Goal: Transaction & Acquisition: Book appointment/travel/reservation

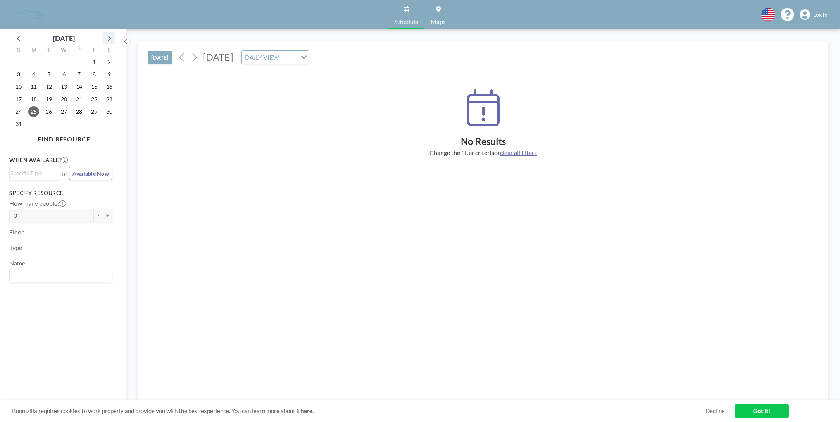
click at [110, 39] on icon at bounding box center [109, 38] width 3 height 5
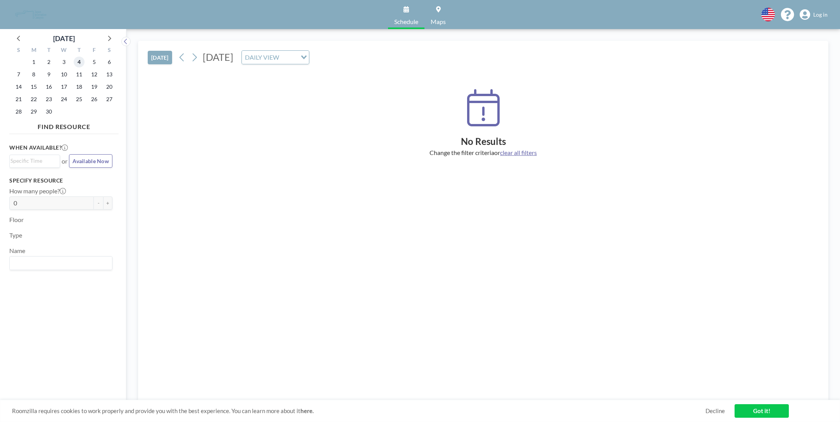
click at [78, 63] on span "4" at bounding box center [79, 62] width 11 height 11
click at [438, 19] on span "Maps" at bounding box center [438, 22] width 15 height 6
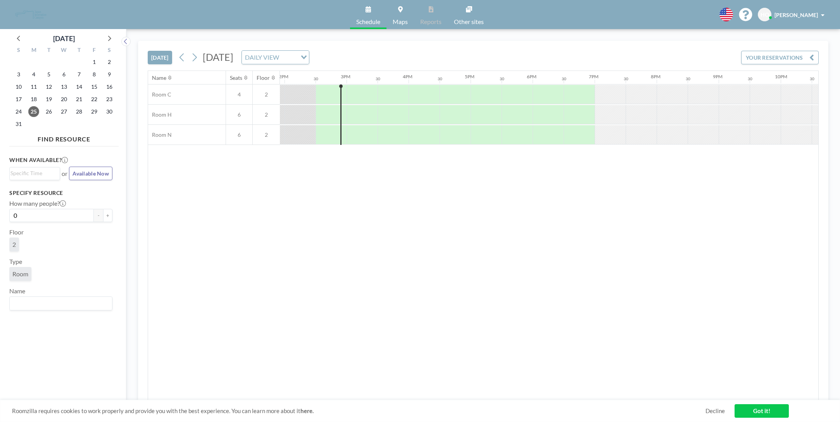
scroll to position [0, 868]
click at [108, 40] on icon at bounding box center [109, 38] width 10 height 10
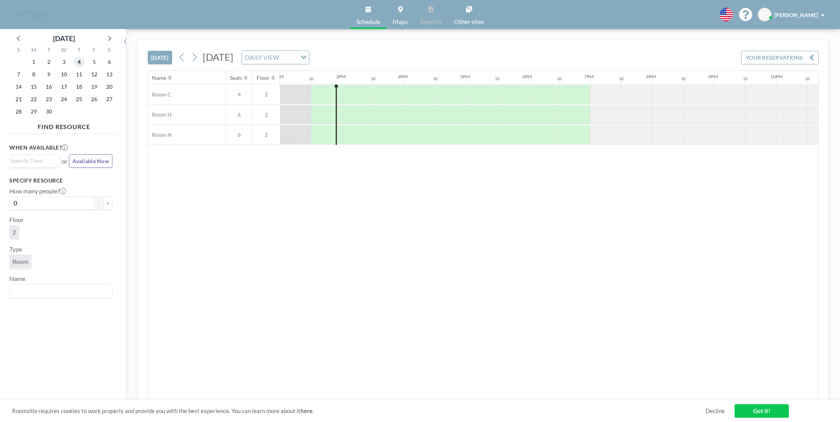
click at [79, 67] on span "4" at bounding box center [79, 62] width 11 height 11
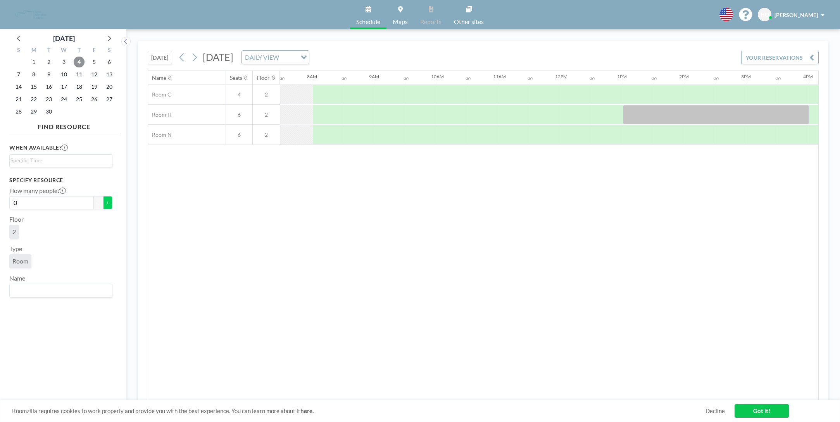
scroll to position [0, 465]
click at [103, 205] on button "+" at bounding box center [107, 202] width 9 height 13
type input "2"
click at [399, 13] on link "Maps" at bounding box center [400, 14] width 28 height 29
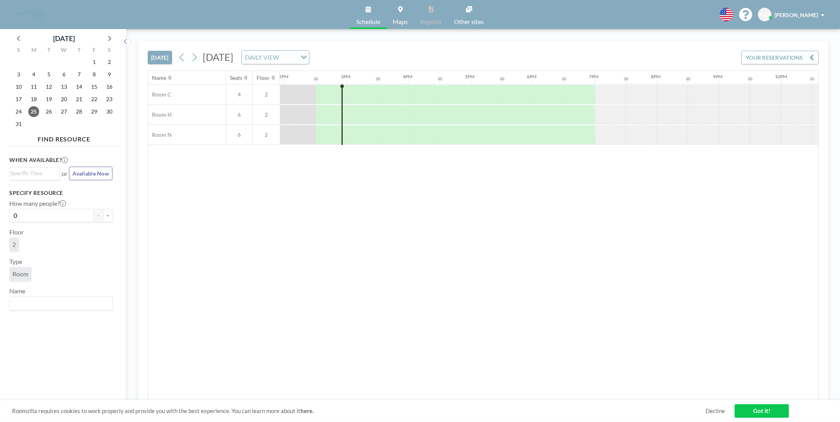
scroll to position [0, 868]
click at [399, 13] on link "Maps" at bounding box center [400, 14] width 28 height 29
click at [108, 42] on icon at bounding box center [109, 38] width 10 height 10
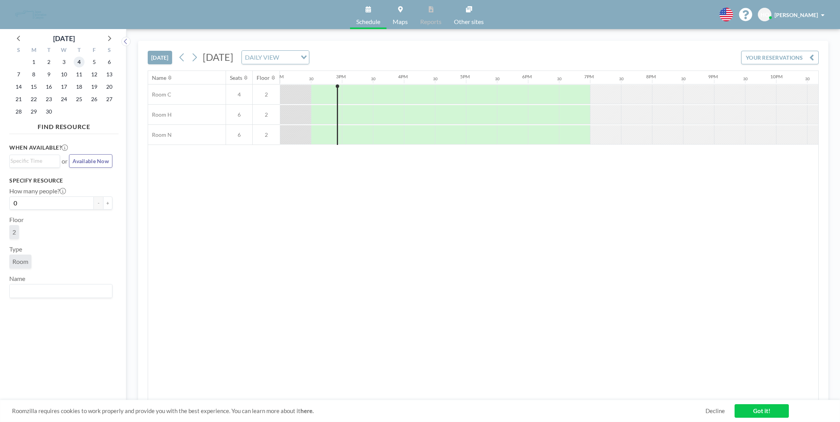
click at [81, 64] on span "4" at bounding box center [79, 62] width 11 height 11
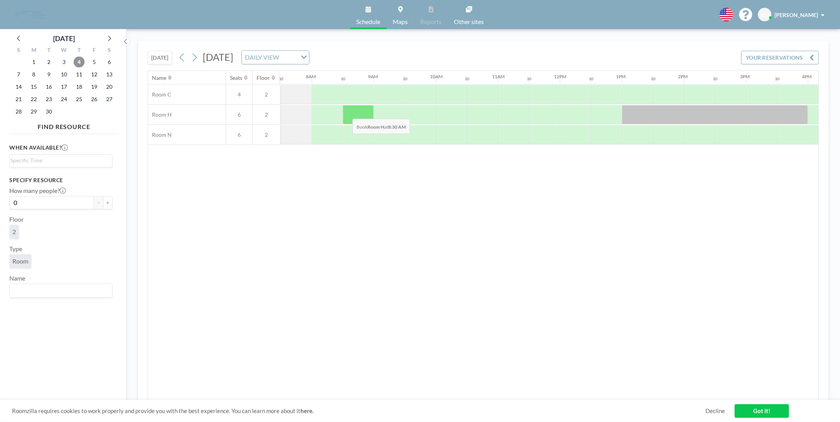
scroll to position [0, 465]
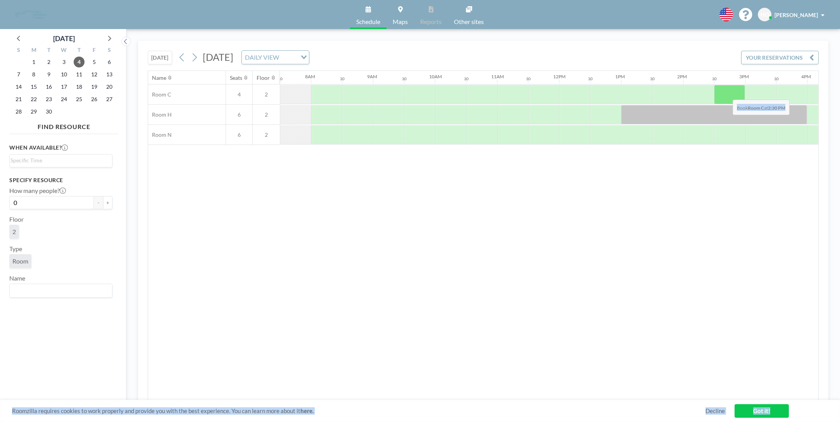
click at [726, 94] on div at bounding box center [729, 94] width 31 height 19
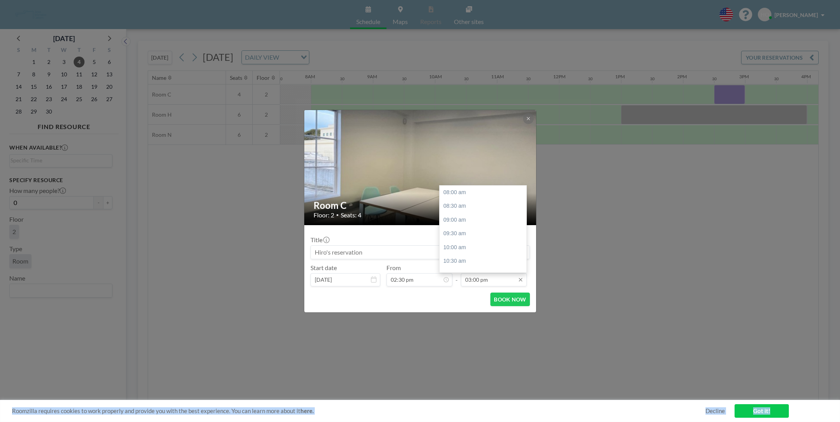
scroll to position [193, 0]
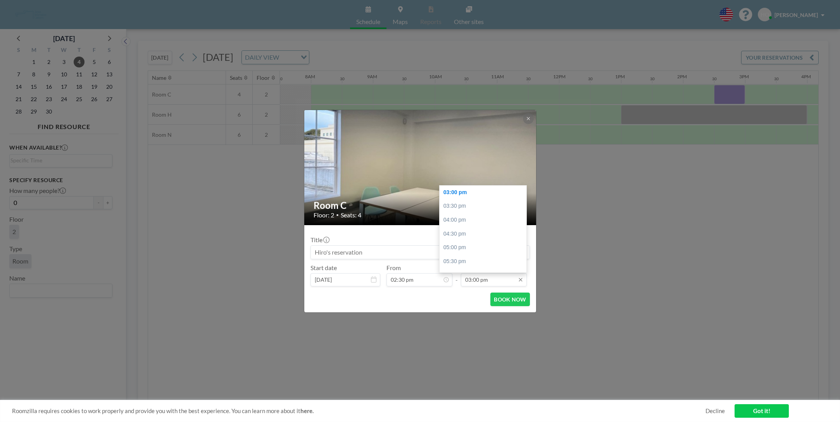
click at [495, 282] on input "03:00 pm" at bounding box center [494, 279] width 66 height 13
click at [469, 210] on div "03:30 pm" at bounding box center [485, 206] width 91 height 14
type input "03:30 pm"
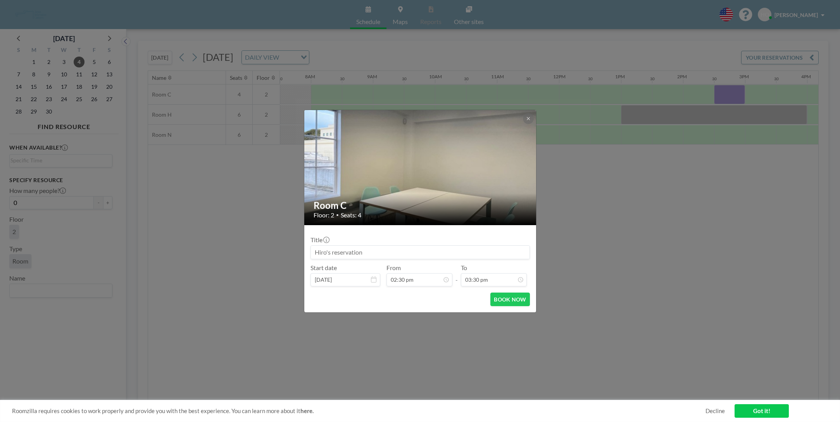
scroll to position [207, 0]
click at [517, 302] on button "BOOK NOW" at bounding box center [509, 300] width 39 height 14
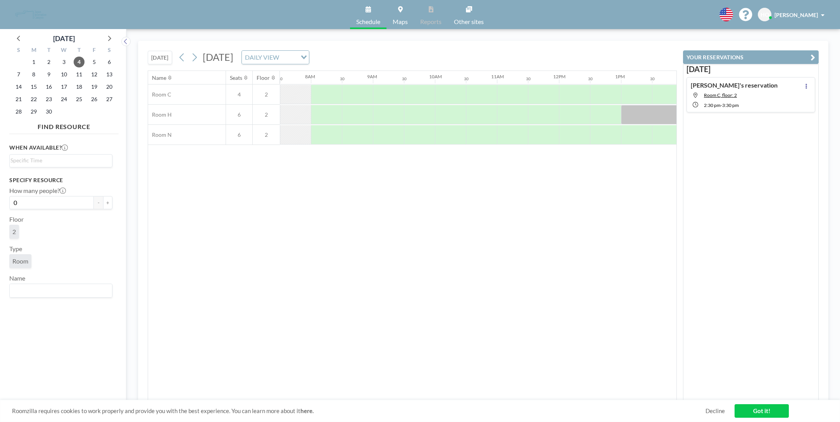
click at [796, 86] on div "Hiro's reservation Room C, floor: 2 2:30 PM - 3:30 PM" at bounding box center [751, 94] width 129 height 35
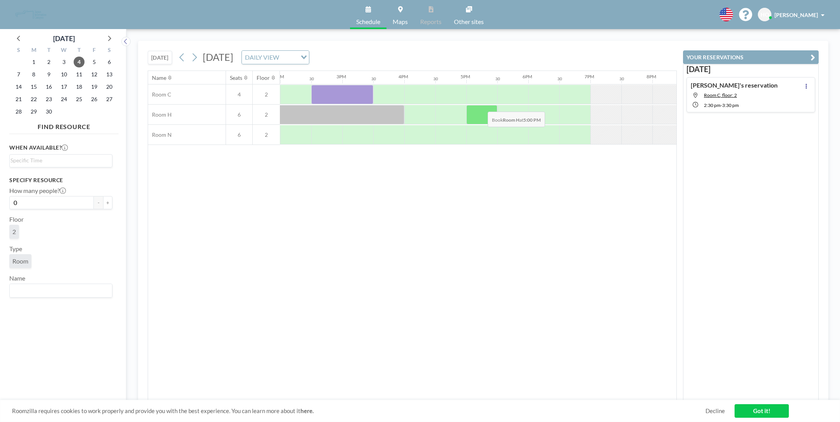
scroll to position [0, 868]
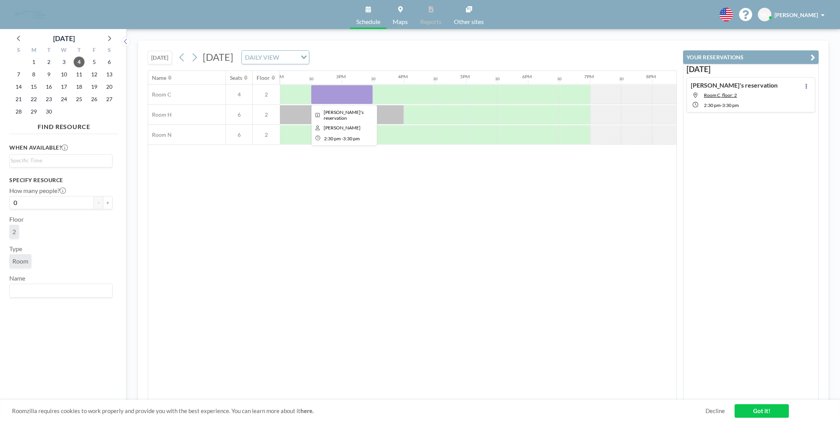
click at [331, 88] on div at bounding box center [342, 94] width 62 height 19
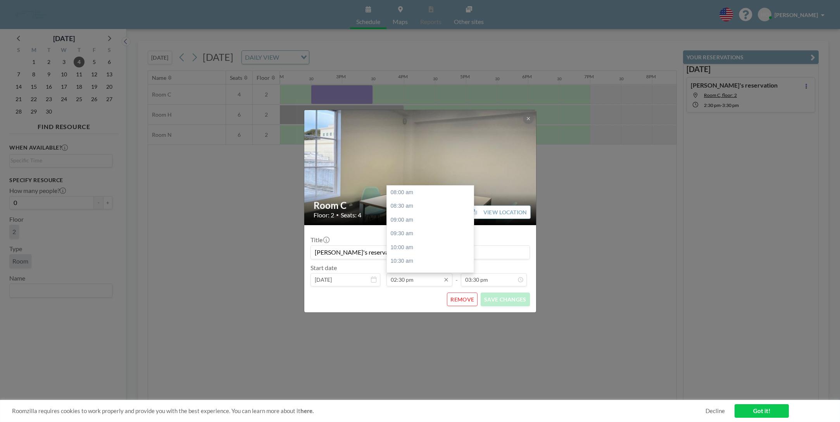
scroll to position [179, 0]
click at [402, 282] on input "02:30 pm" at bounding box center [419, 279] width 66 height 13
click at [409, 209] on div "03:00 pm" at bounding box center [432, 206] width 91 height 14
type input "03:00 pm"
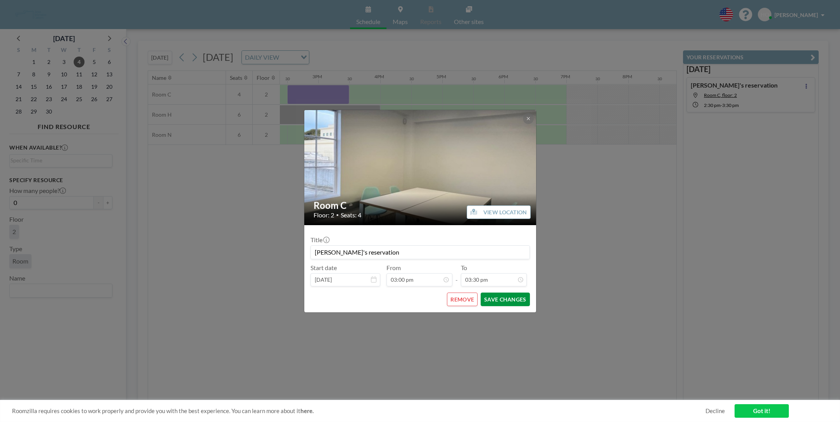
scroll to position [0, 899]
click at [511, 301] on button "SAVE CHANGES" at bounding box center [505, 300] width 49 height 14
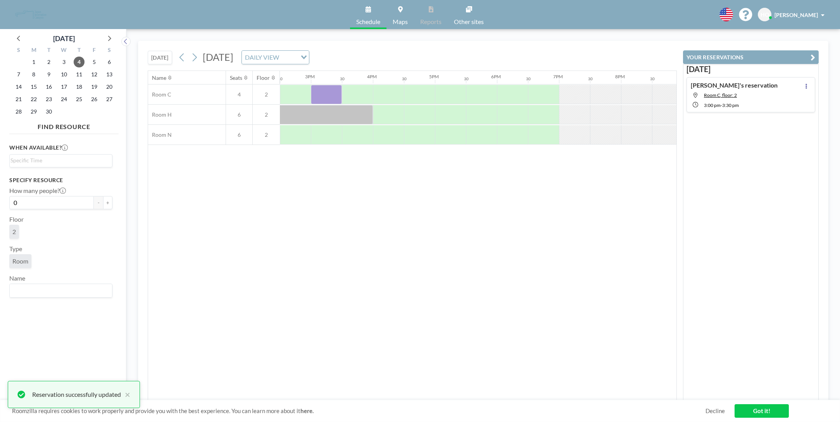
click at [753, 409] on link "Got it!" at bounding box center [762, 411] width 54 height 14
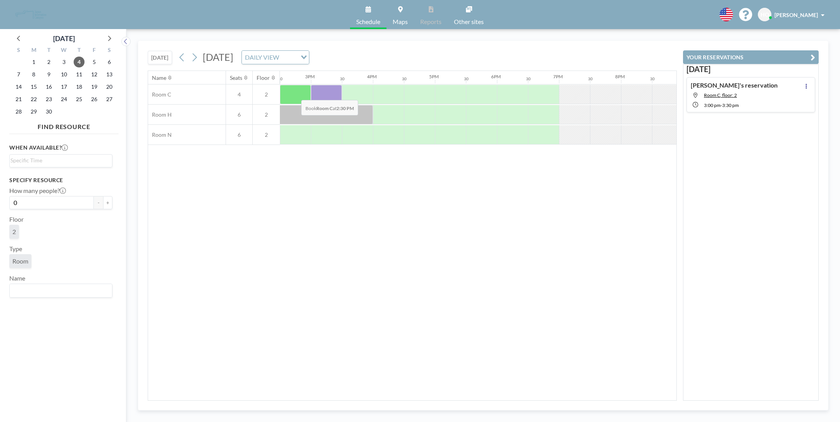
click at [295, 94] on div at bounding box center [295, 94] width 31 height 19
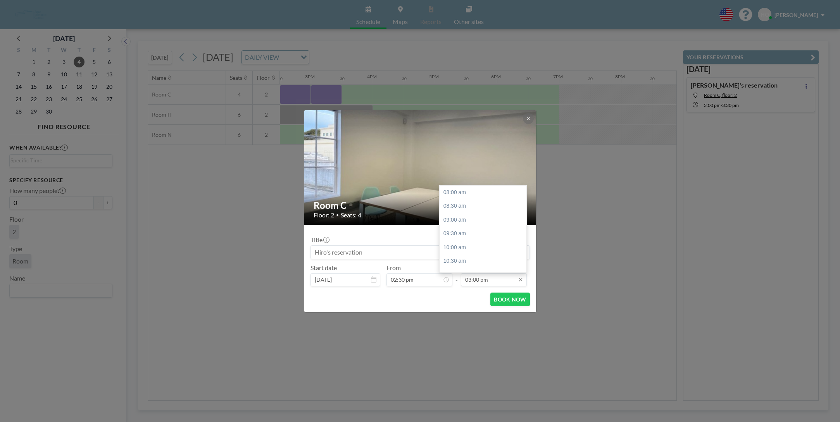
scroll to position [193, 0]
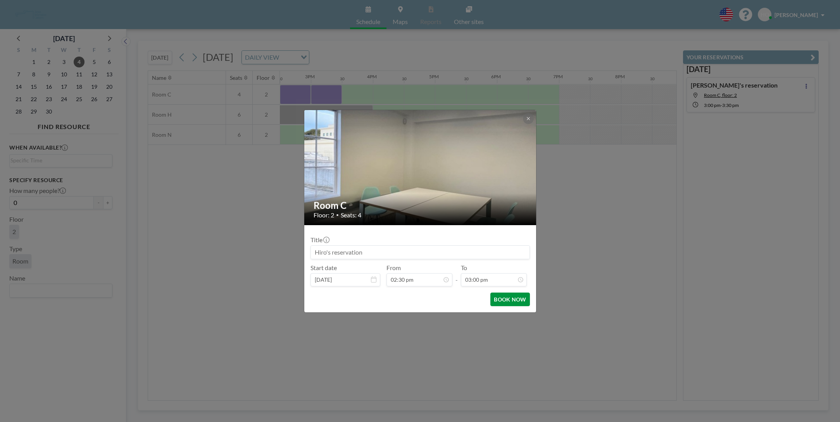
click at [508, 300] on button "BOOK NOW" at bounding box center [509, 300] width 39 height 14
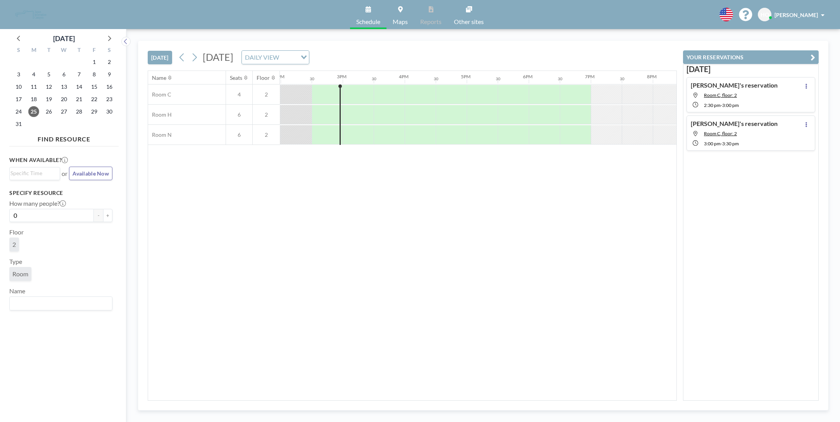
scroll to position [0, 868]
